Goal: Find specific page/section

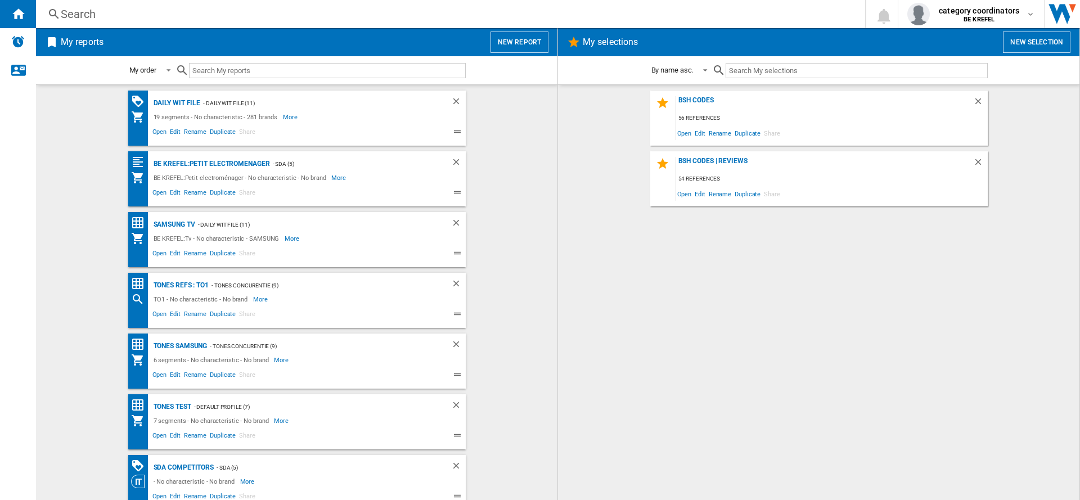
click at [95, 17] on div "Search" at bounding box center [448, 14] width 775 height 16
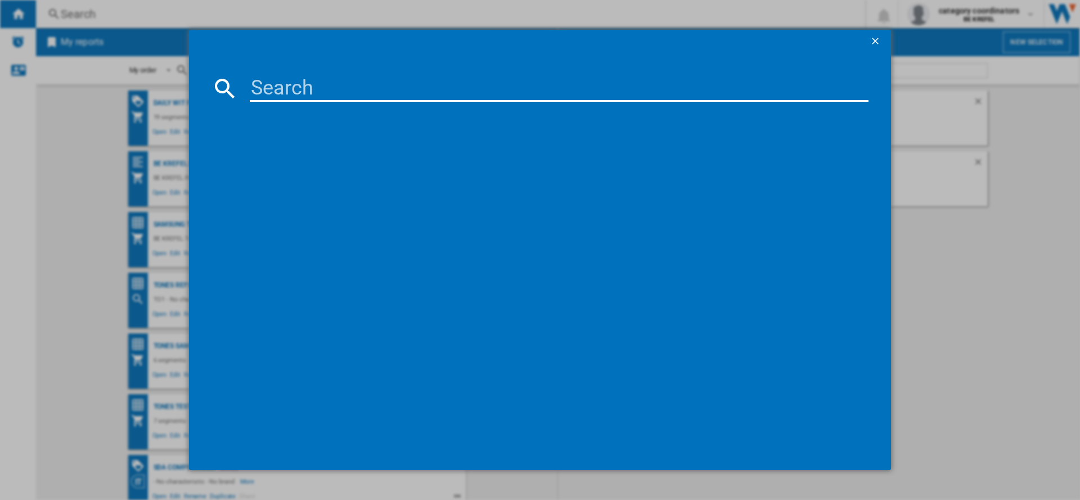
click at [298, 94] on input at bounding box center [559, 88] width 619 height 27
type input "11005297"
click at [280, 161] on div "AEG LF62R862 BLANC" at bounding box center [548, 161] width 608 height 11
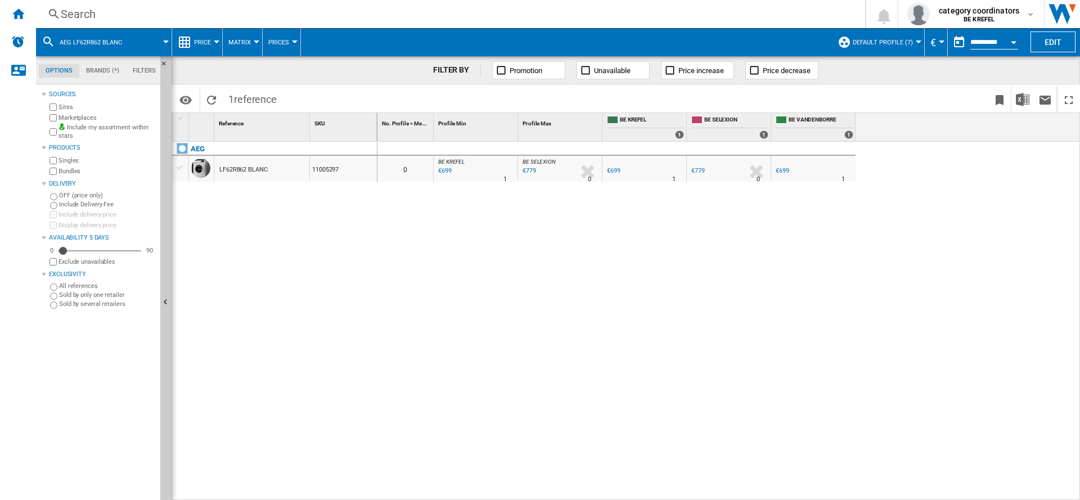
click at [212, 42] on button "Price" at bounding box center [205, 42] width 23 height 28
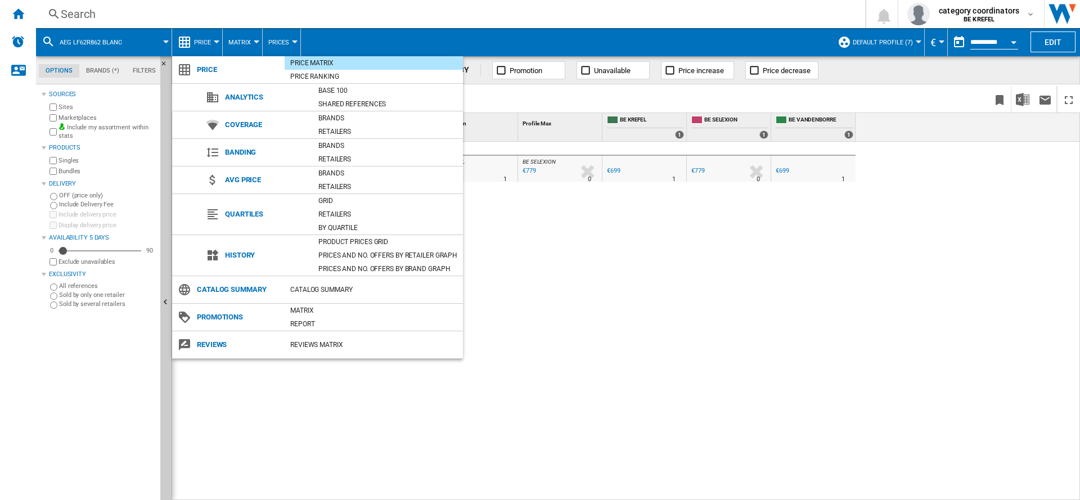
click at [366, 240] on div "Product prices grid" at bounding box center [388, 241] width 150 height 11
